Goal: Information Seeking & Learning: Learn about a topic

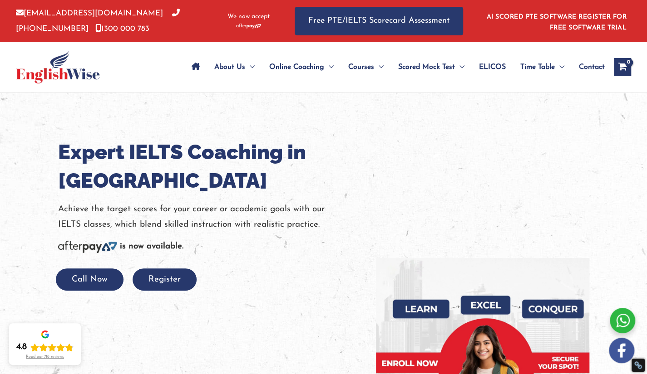
click at [377, 91] on div "About Us Menu Toggle Our Story Testimonials Online Coaching Menu Toggle Online …" at bounding box center [391, 67] width 480 height 50
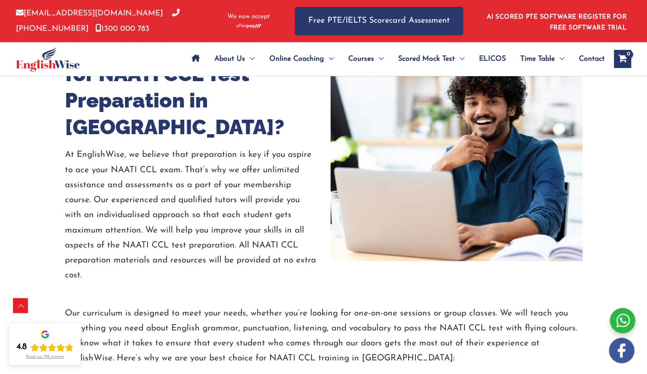
scroll to position [2113, 0]
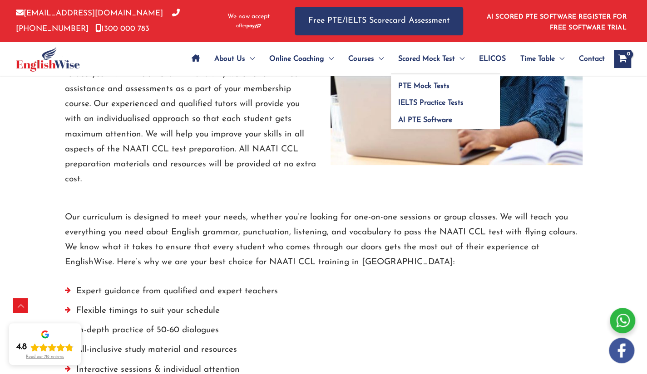
click at [457, 73] on ul "PTE Mock Tests IELTS Practice Tests AI PTE Software" at bounding box center [445, 101] width 109 height 56
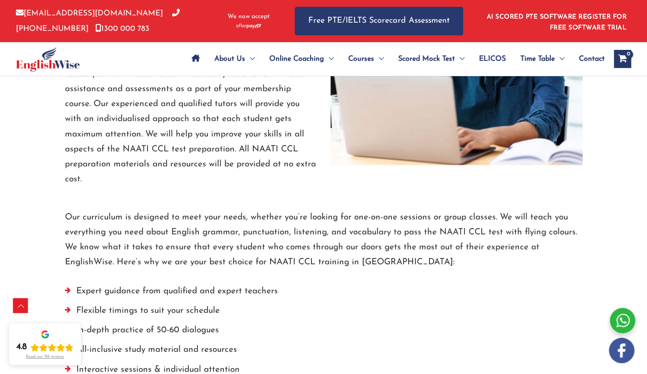
click at [525, 110] on img at bounding box center [456, 63] width 252 height 205
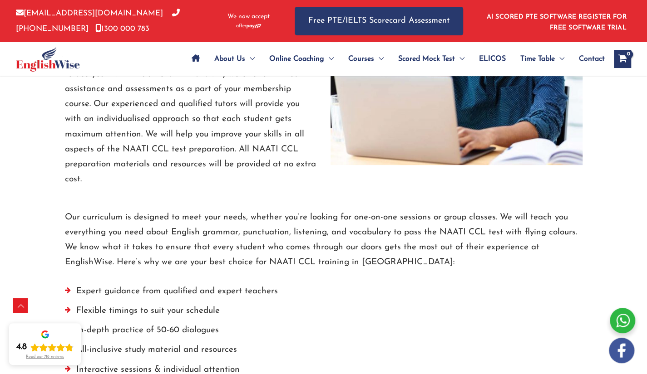
click at [525, 110] on img at bounding box center [456, 63] width 252 height 205
click at [452, 98] on img at bounding box center [456, 63] width 252 height 205
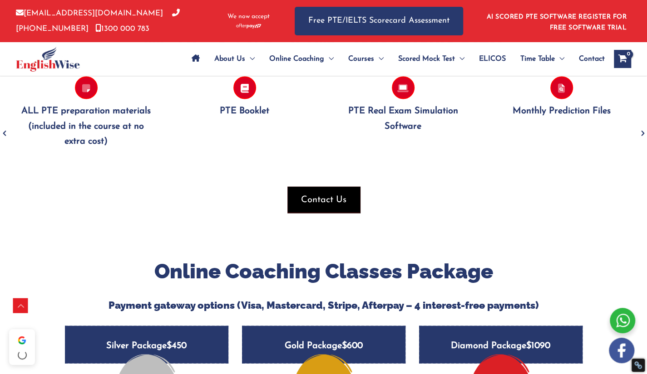
scroll to position [975, 0]
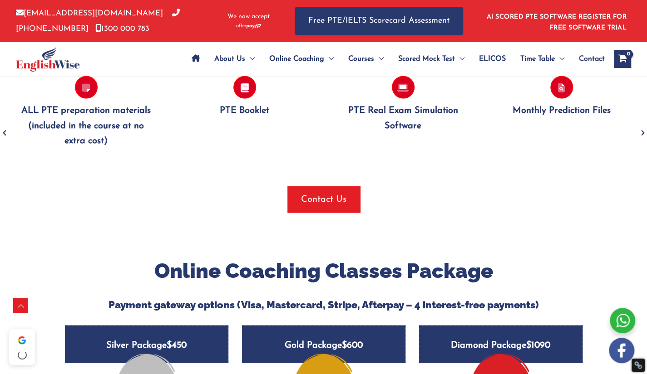
click at [457, 180] on div at bounding box center [323, 180] width 633 height 14
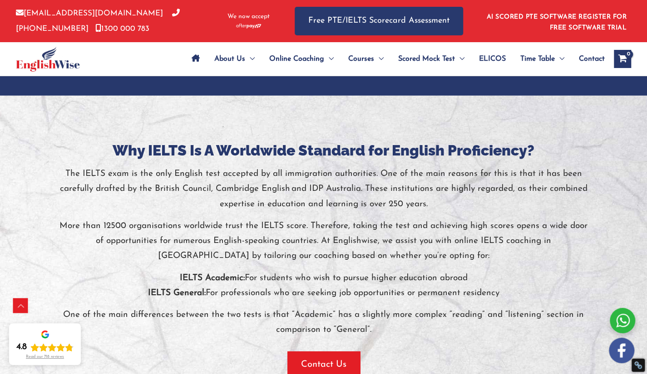
scroll to position [1957, 0]
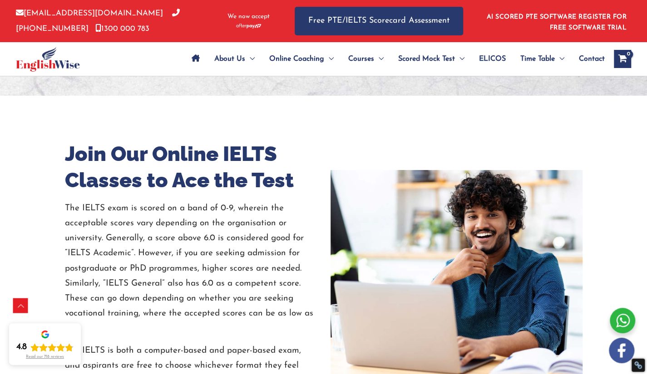
click at [450, 231] on img at bounding box center [456, 272] width 252 height 205
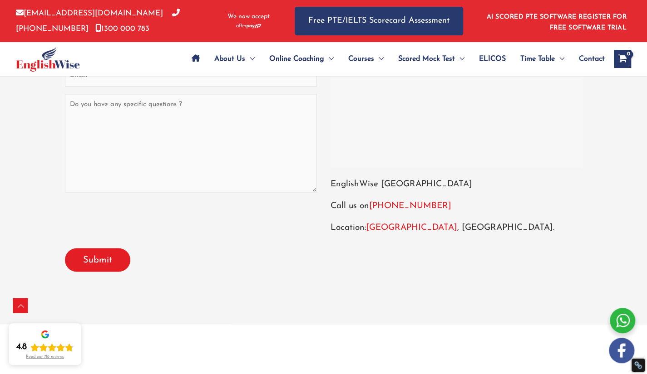
scroll to position [2788, 0]
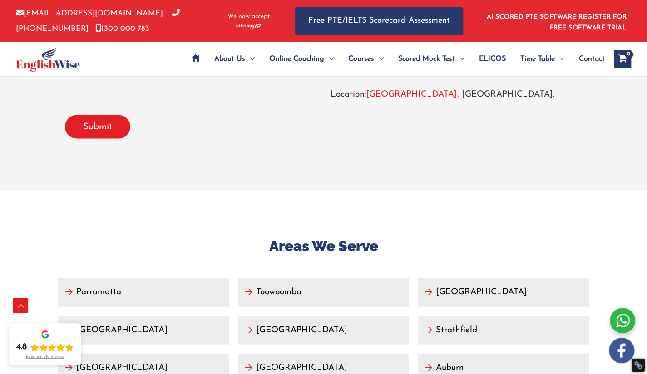
click at [473, 22] on div "info@englishwise.com.au 02-8628-7293 1300 000 783 We now accept Free PTE/IELTS …" at bounding box center [323, 21] width 615 height 42
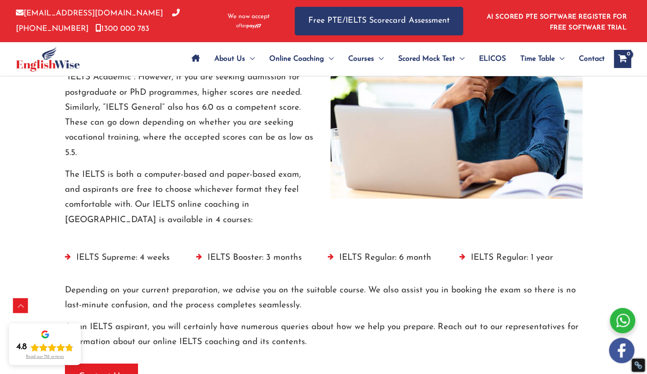
scroll to position [1871, 0]
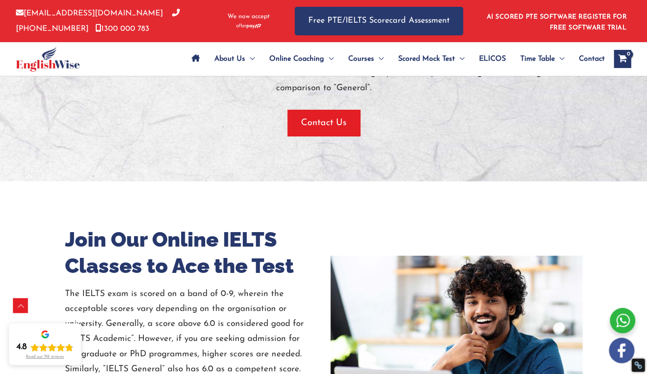
click at [468, 149] on div at bounding box center [323, 18] width 647 height 328
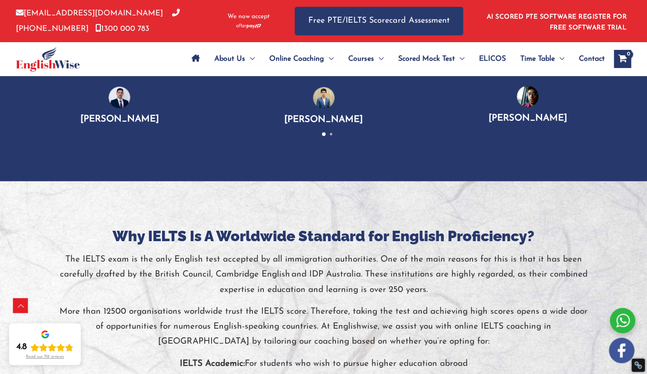
click at [492, 168] on div "Trusted IELTS Training Institute in Sydney For the quality and assurance, Engli…" at bounding box center [323, 55] width 647 height 253
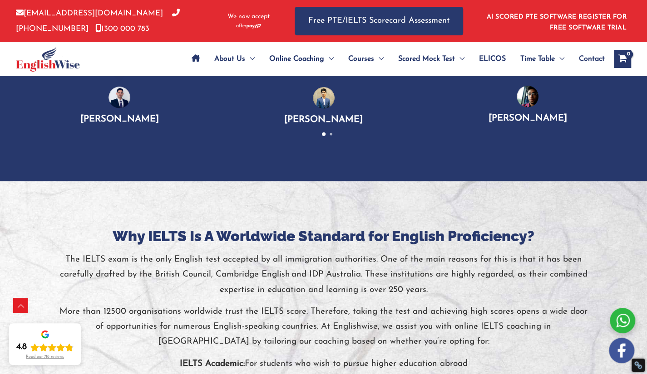
click at [492, 168] on div "Trusted IELTS Training Institute in Sydney For the quality and assurance, Engli…" at bounding box center [323, 55] width 647 height 253
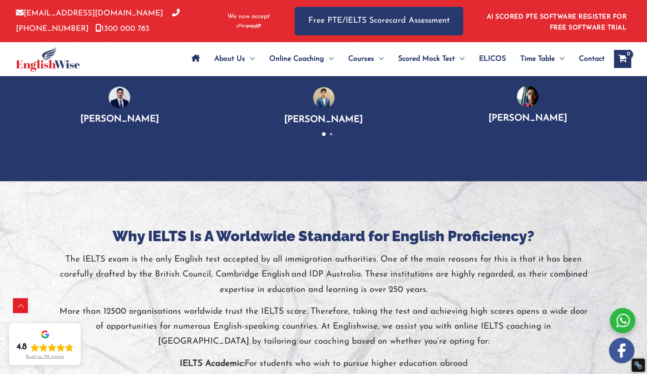
click at [492, 168] on div "Trusted IELTS Training Institute in Sydney For the quality and assurance, Engli…" at bounding box center [323, 55] width 647 height 253
